Goal: Task Accomplishment & Management: Complete application form

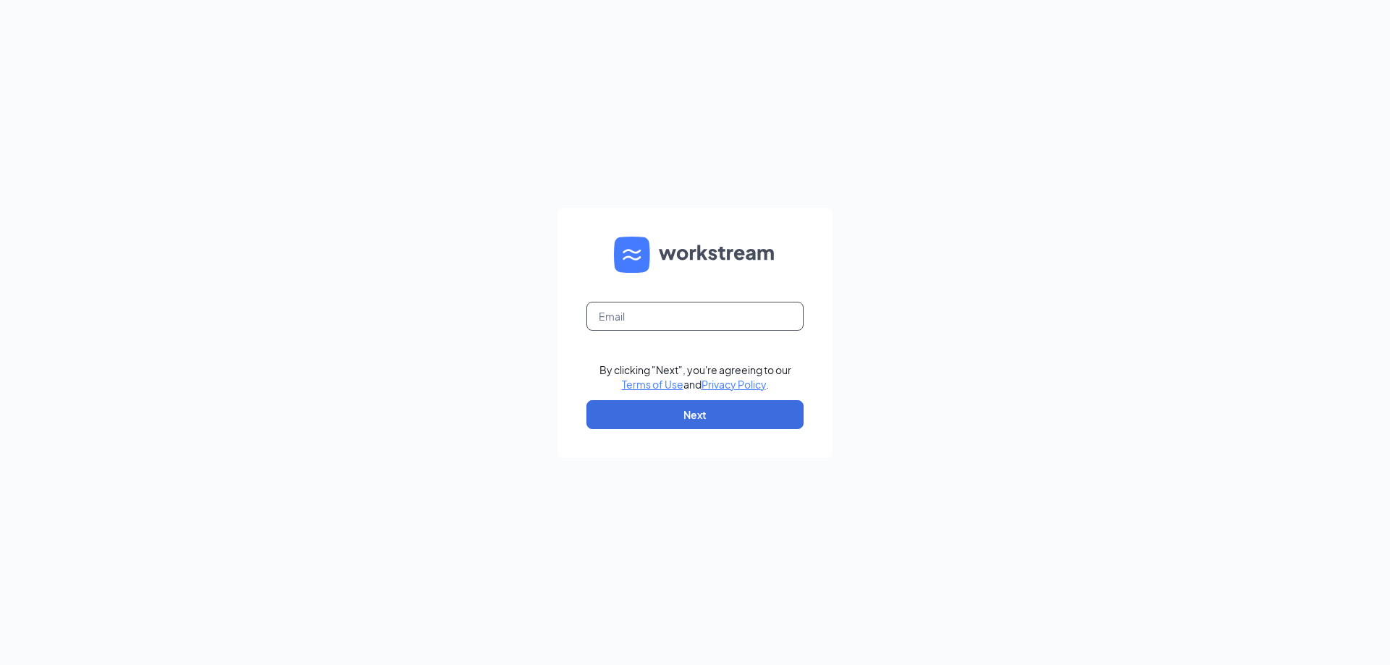
click at [619, 313] on input "text" at bounding box center [694, 316] width 217 height 29
paste input "[EMAIL_ADDRESS][DOMAIN_NAME]"
type input "[EMAIL_ADDRESS][DOMAIN_NAME]"
click at [668, 417] on button "Next" at bounding box center [694, 414] width 217 height 29
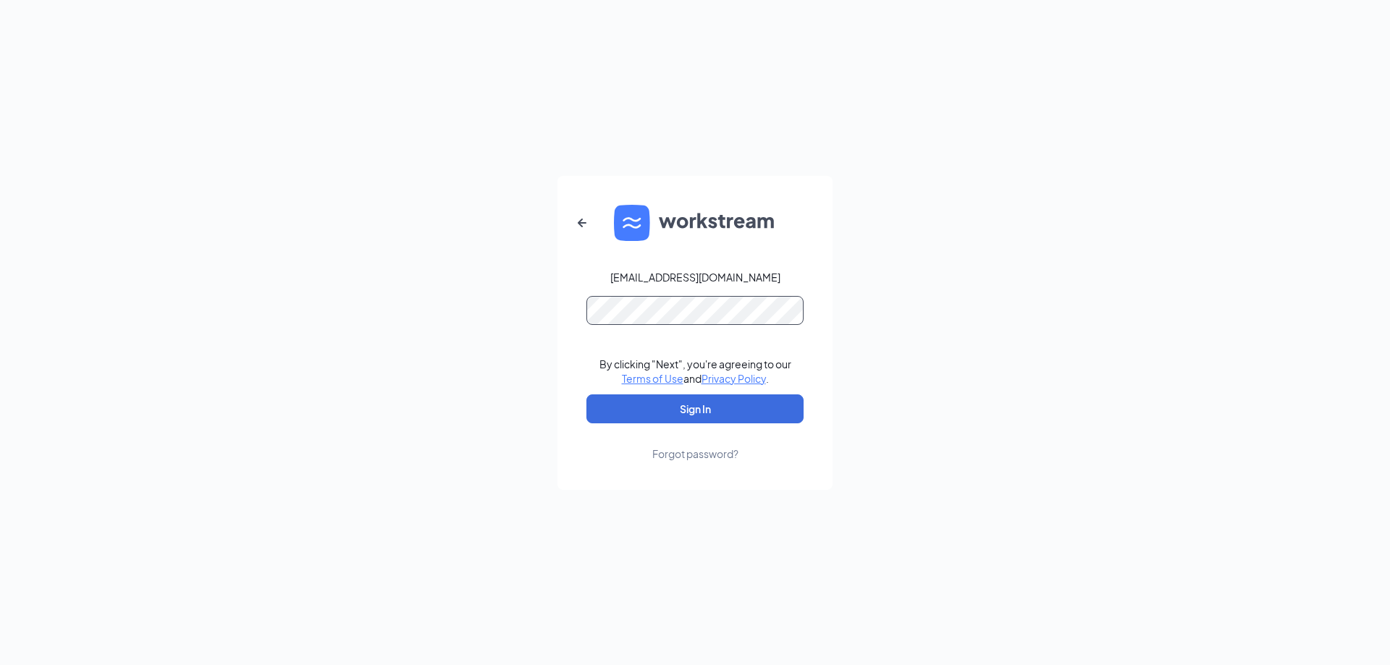
click at [586, 395] on button "Sign In" at bounding box center [694, 409] width 217 height 29
click at [683, 457] on div "Forgot password?" at bounding box center [695, 454] width 86 height 14
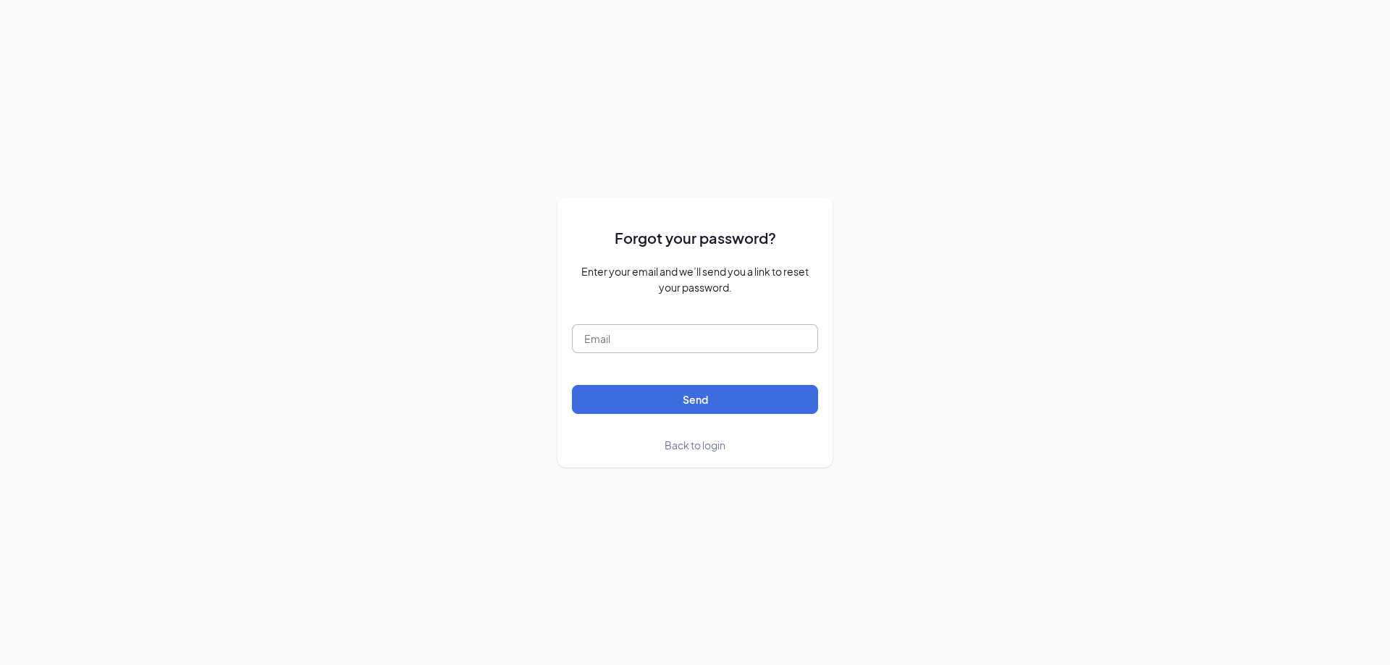
click at [611, 343] on input "text" at bounding box center [695, 338] width 246 height 29
type input "ksarphie@fpi-no.com"
click at [623, 404] on button "Send" at bounding box center [695, 399] width 246 height 29
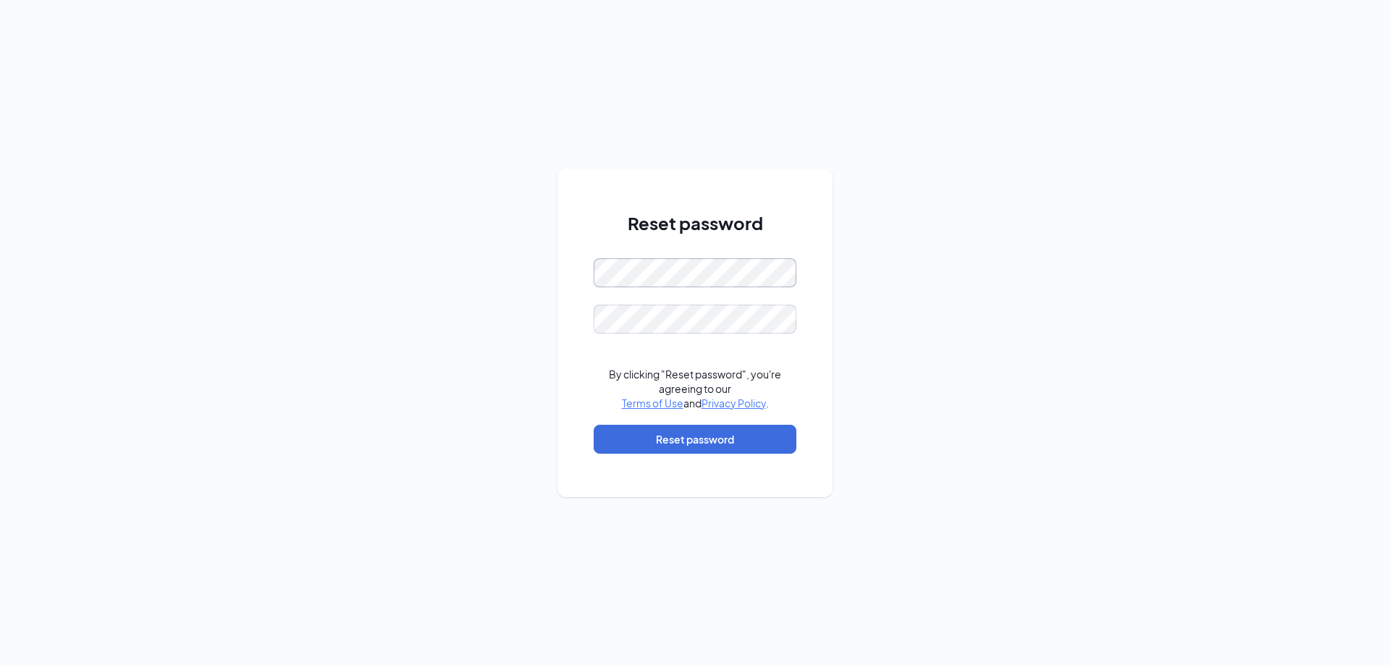
click at [396, 211] on div "Reset password By clicking "Reset password", you're agreeing to our Terms of Us…" at bounding box center [695, 332] width 1390 height 665
click at [768, 450] on button "Reset password" at bounding box center [695, 439] width 203 height 29
click at [132, 110] on div "Reset password Please input the password By clicking "Reset password", you're a…" at bounding box center [695, 332] width 1390 height 665
click at [367, 223] on div "Reset password Password must be at least 16 characters Please input the passwor…" at bounding box center [695, 332] width 1390 height 665
click at [665, 341] on div "Please input the password" at bounding box center [695, 342] width 203 height 16
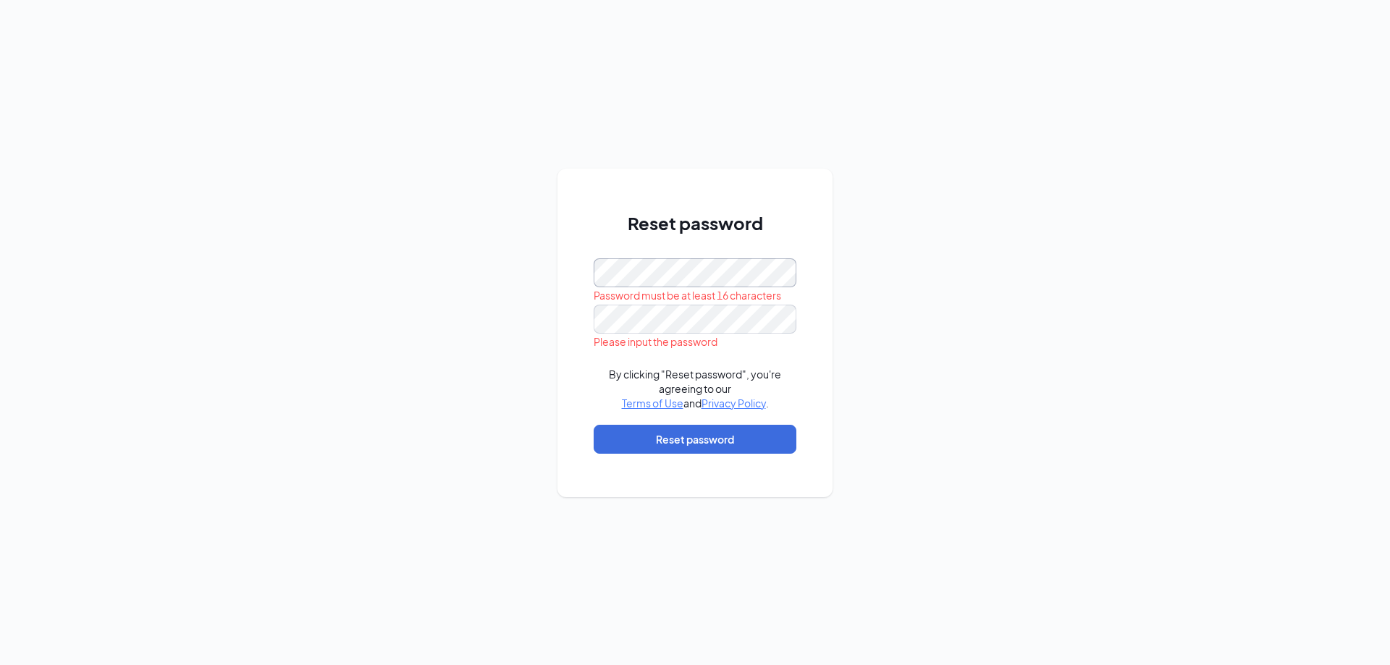
click at [507, 261] on div "Reset password Password must be at least 16 characters Please input the passwor…" at bounding box center [695, 332] width 1390 height 665
click at [698, 442] on button "Reset password" at bounding box center [695, 439] width 203 height 29
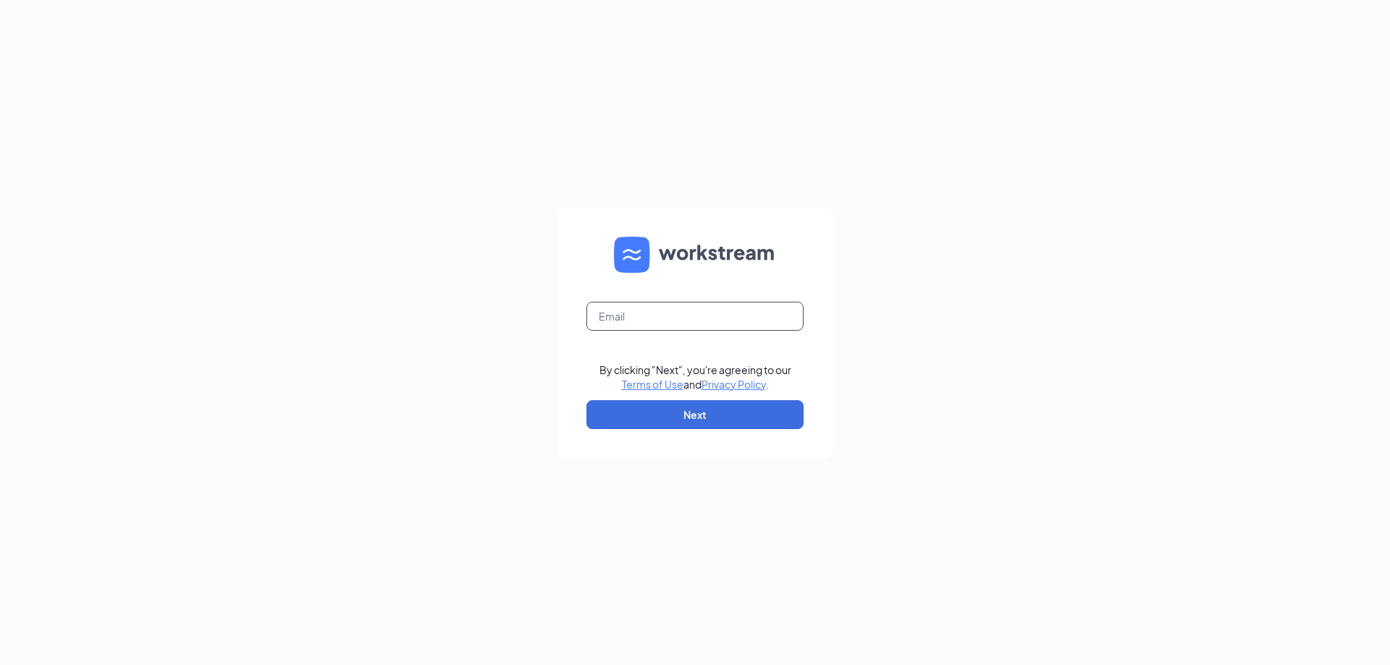
click at [654, 313] on input "text" at bounding box center [694, 316] width 217 height 29
click at [707, 327] on input "text" at bounding box center [694, 316] width 217 height 29
type input "[EMAIL_ADDRESS][DOMAIN_NAME]"
click at [717, 422] on button "Next" at bounding box center [694, 414] width 217 height 29
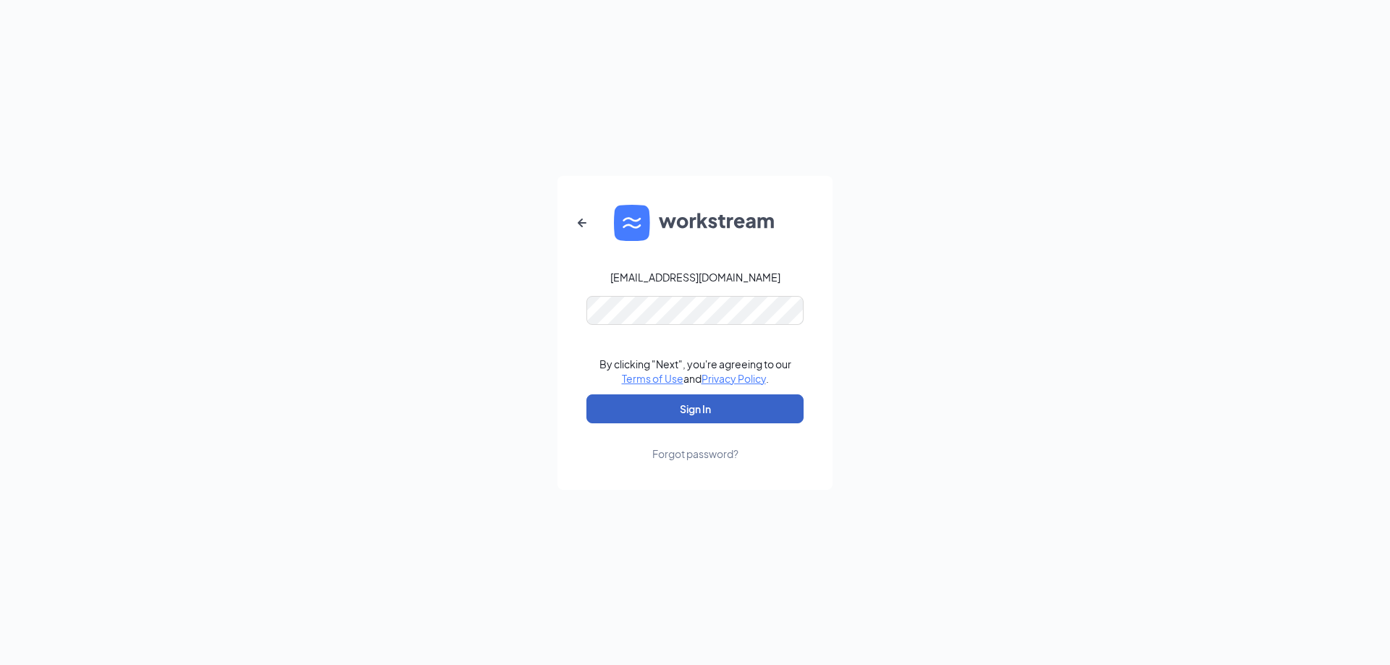
click at [699, 414] on button "Sign In" at bounding box center [694, 409] width 217 height 29
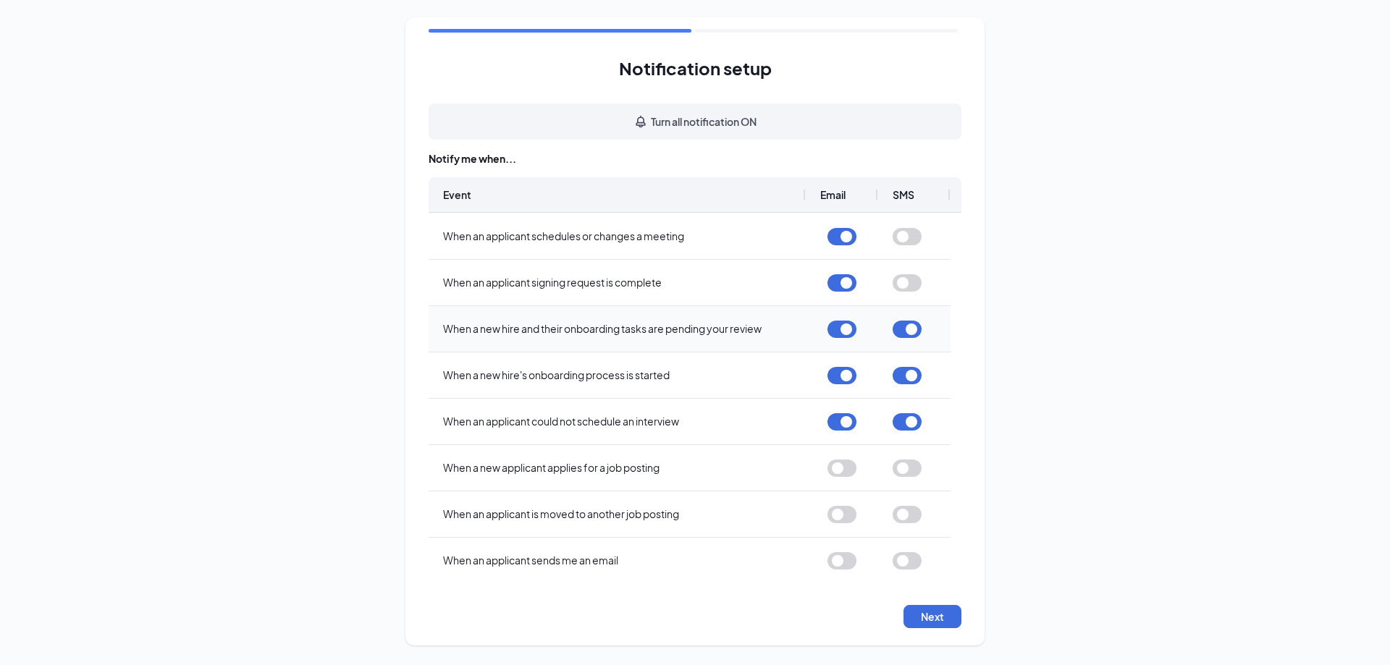
click at [910, 332] on button "button" at bounding box center [907, 329] width 29 height 17
click at [914, 379] on button "button" at bounding box center [907, 375] width 29 height 17
click at [900, 421] on button "button" at bounding box center [907, 421] width 29 height 17
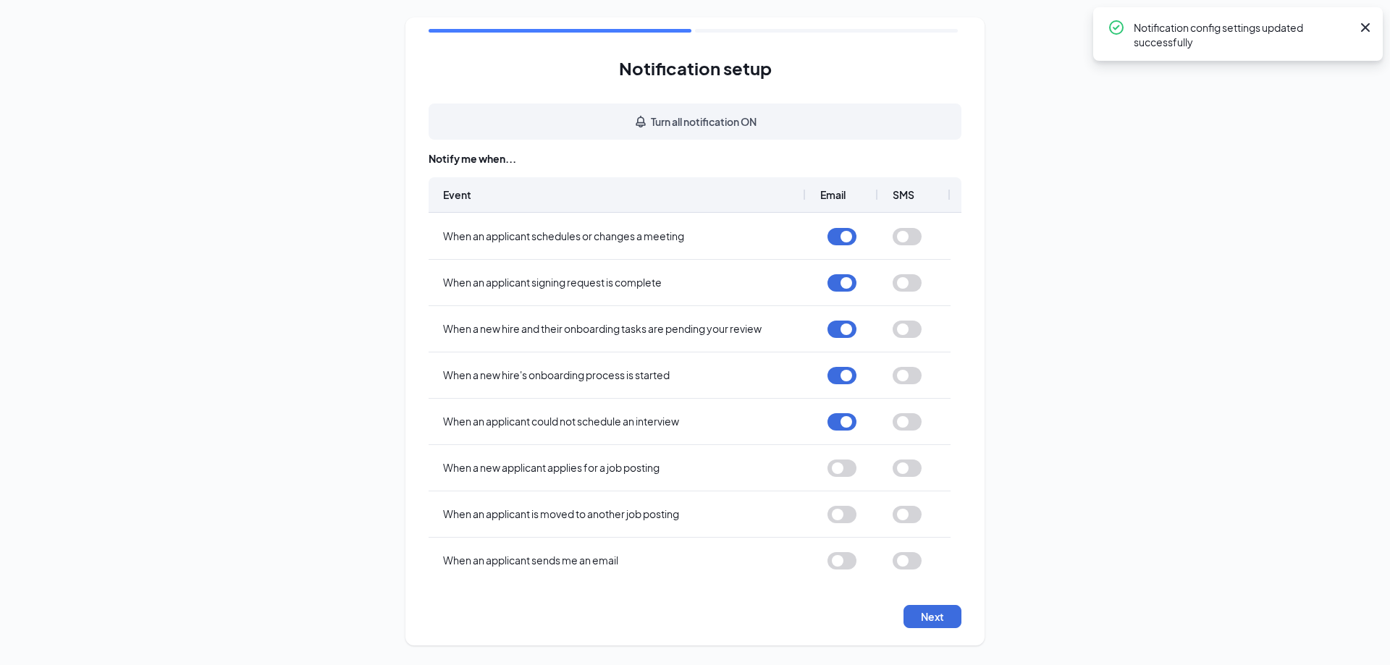
click at [943, 642] on div "Notification setup Turn all notification ON Notify me when... Event Email SMS W…" at bounding box center [694, 331] width 579 height 628
click at [845, 471] on button "button" at bounding box center [842, 468] width 29 height 17
click at [846, 466] on button "button" at bounding box center [842, 468] width 29 height 17
click at [937, 616] on button "Next" at bounding box center [933, 616] width 58 height 23
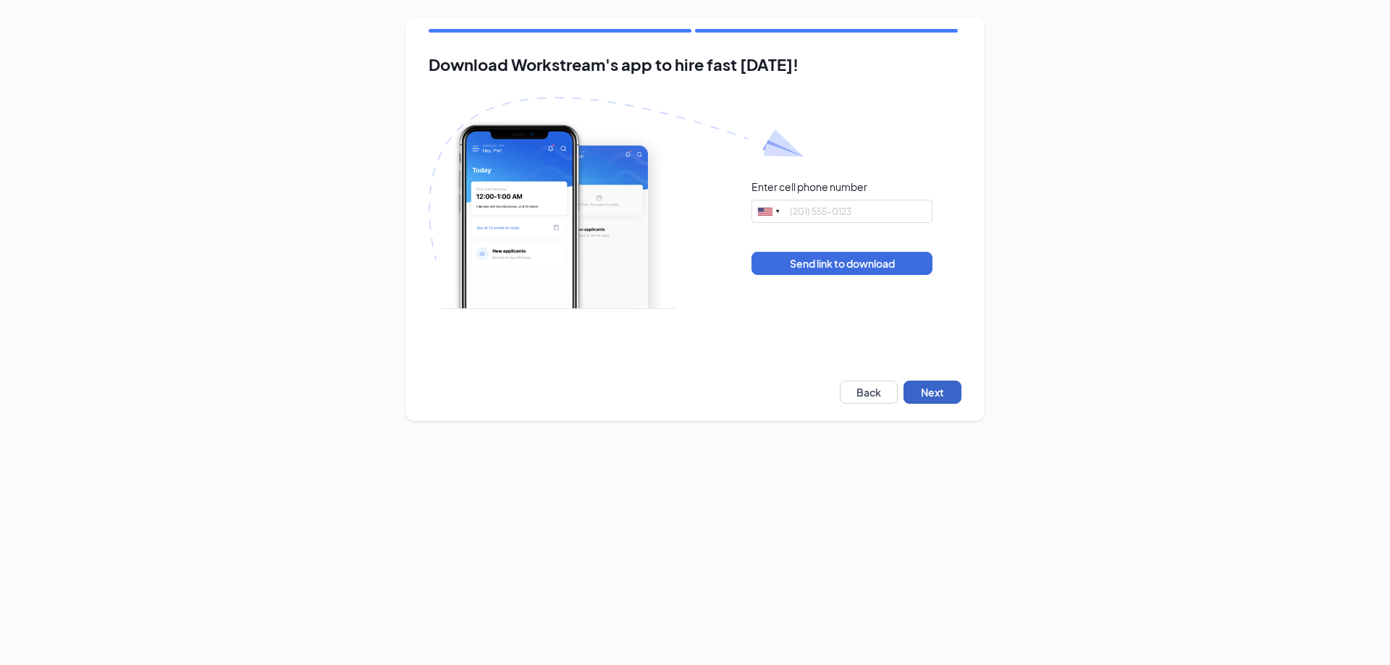
click at [932, 390] on button "Next" at bounding box center [933, 392] width 58 height 23
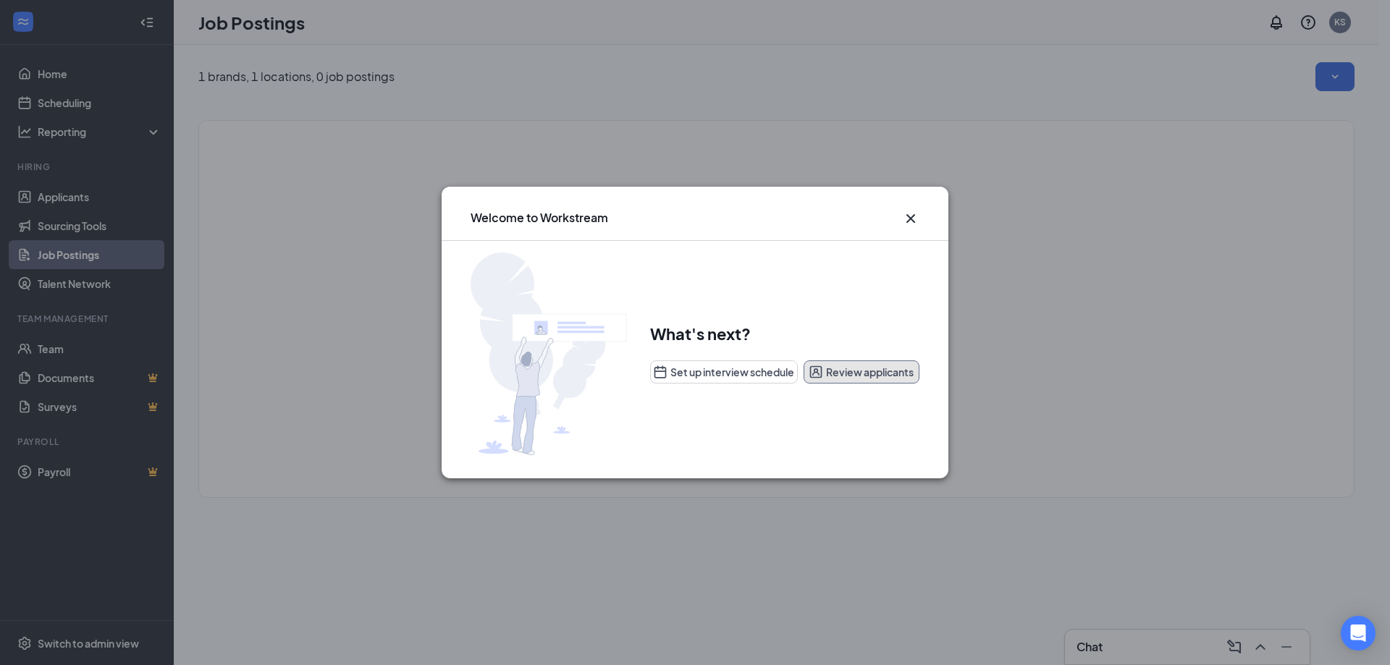
click at [867, 378] on button "Review applicants" at bounding box center [862, 372] width 116 height 23
